Goal: Navigation & Orientation: Find specific page/section

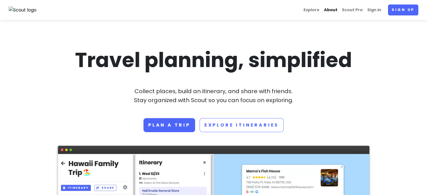
click at [333, 12] on link "About" at bounding box center [331, 9] width 18 height 11
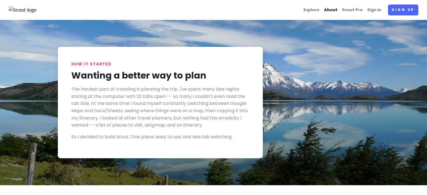
click at [336, 7] on link "About" at bounding box center [331, 9] width 18 height 11
click at [337, 12] on link "About" at bounding box center [331, 9] width 18 height 11
click at [308, 9] on link "Explore" at bounding box center [311, 9] width 21 height 11
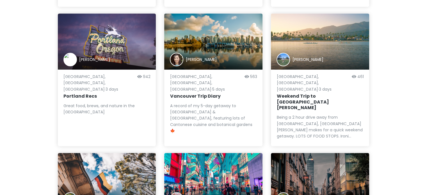
scroll to position [555, 0]
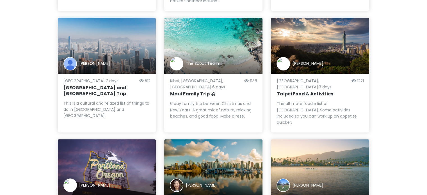
scroll to position [527, 0]
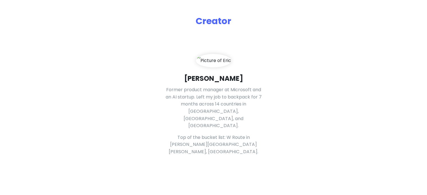
scroll to position [281, 0]
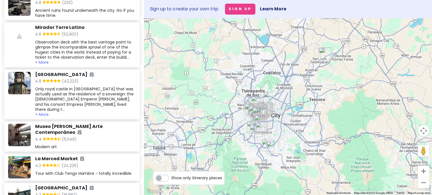
scroll to position [562, 0]
click at [104, 162] on div "4.2 (24,226)" at bounding box center [85, 165] width 100 height 7
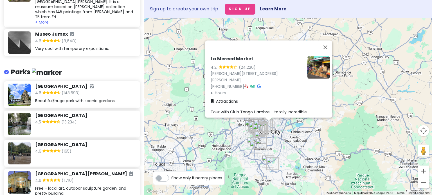
scroll to position [2047, 0]
